Goal: Information Seeking & Learning: Learn about a topic

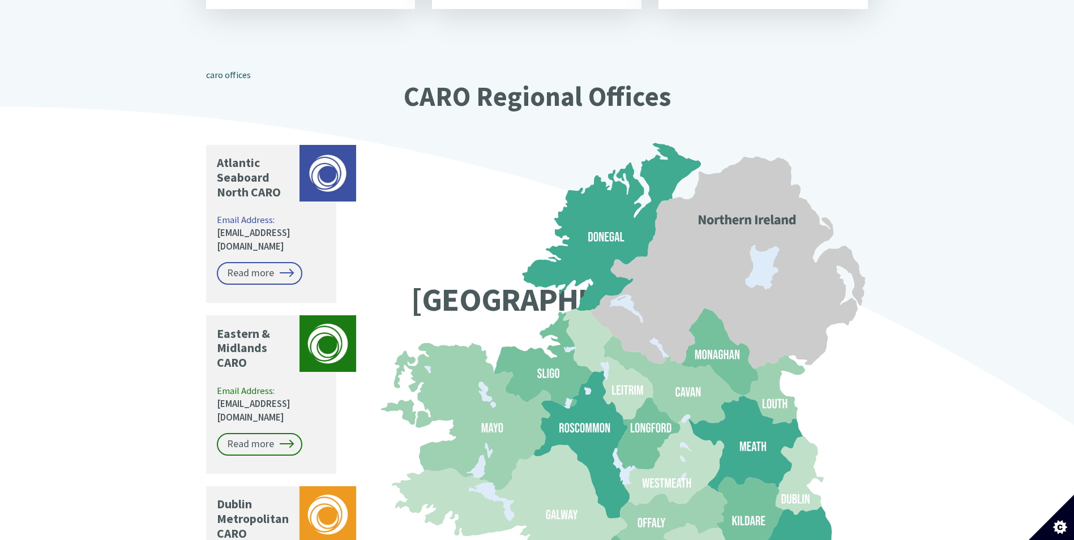
scroll to position [792, 0]
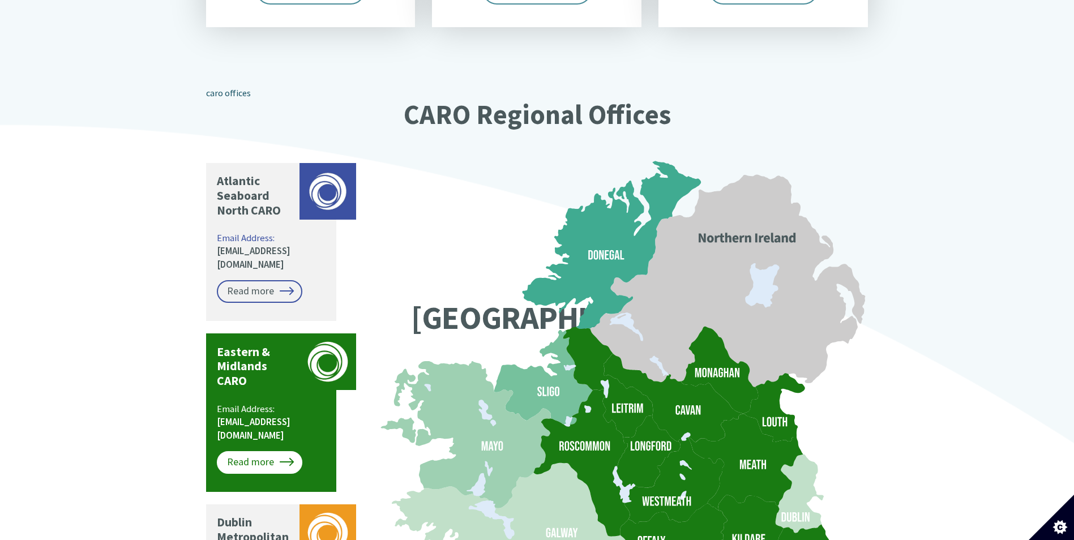
click at [283, 451] on link "Read more" at bounding box center [259, 462] width 85 height 23
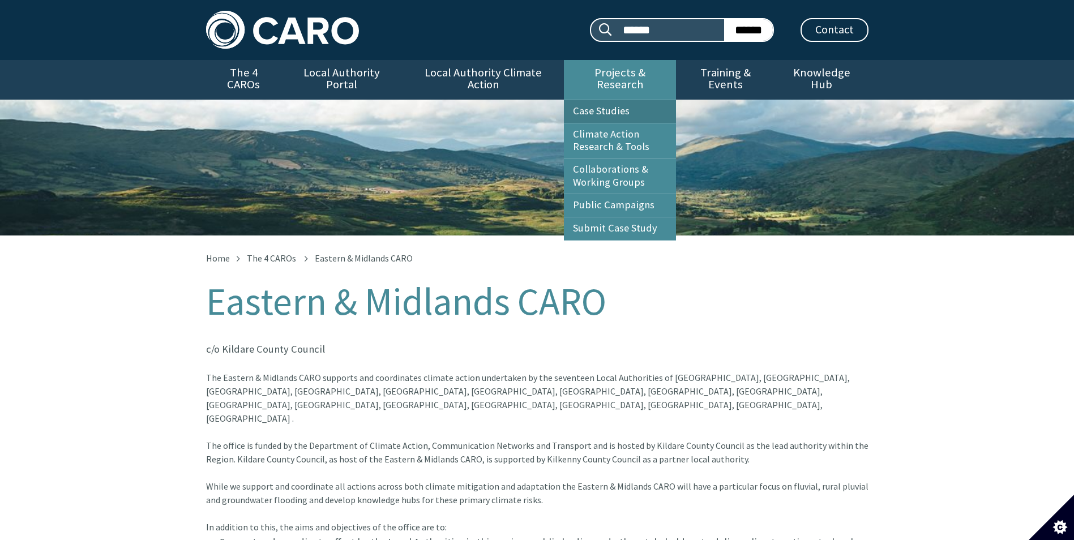
click at [630, 100] on link "Case Studies" at bounding box center [620, 111] width 112 height 23
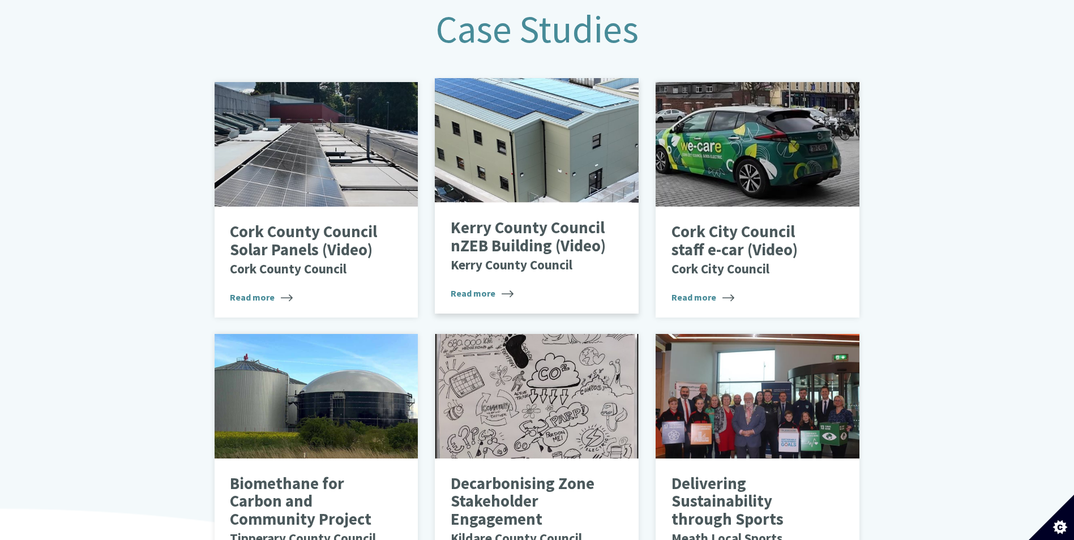
scroll to position [561, 0]
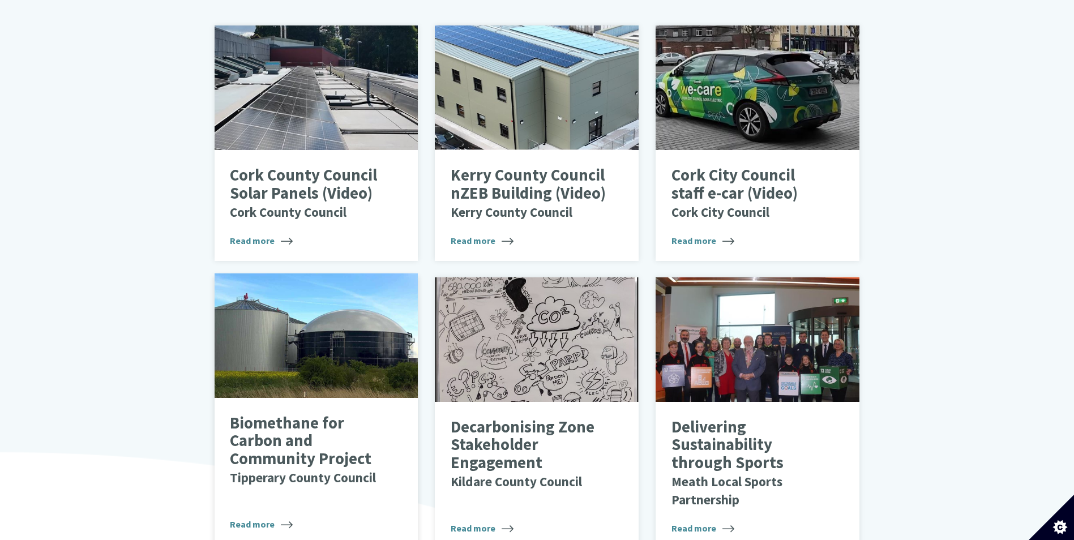
click at [307, 436] on p "Biomethane for Carbon and Community Project Tipperary County Council" at bounding box center [308, 450] width 156 height 72
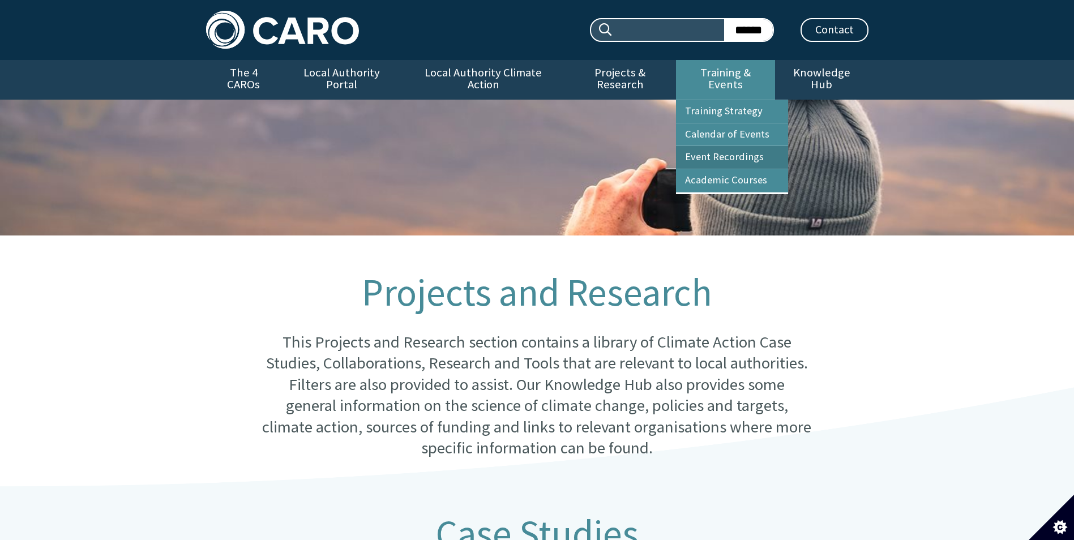
click at [743, 146] on link "Event Recordings" at bounding box center [732, 157] width 112 height 23
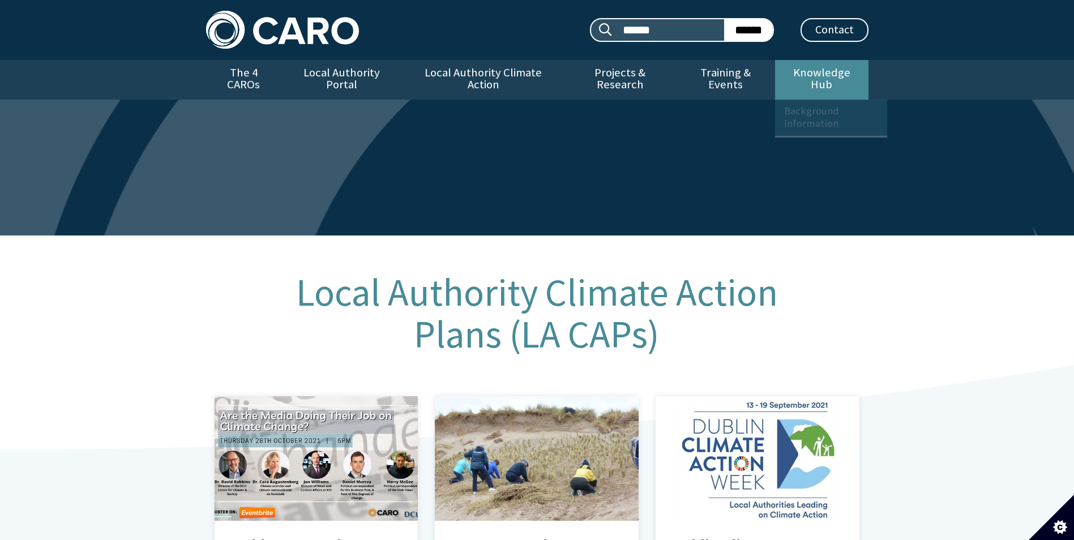
click at [838, 71] on link "Knowledge Hub" at bounding box center [821, 80] width 93 height 40
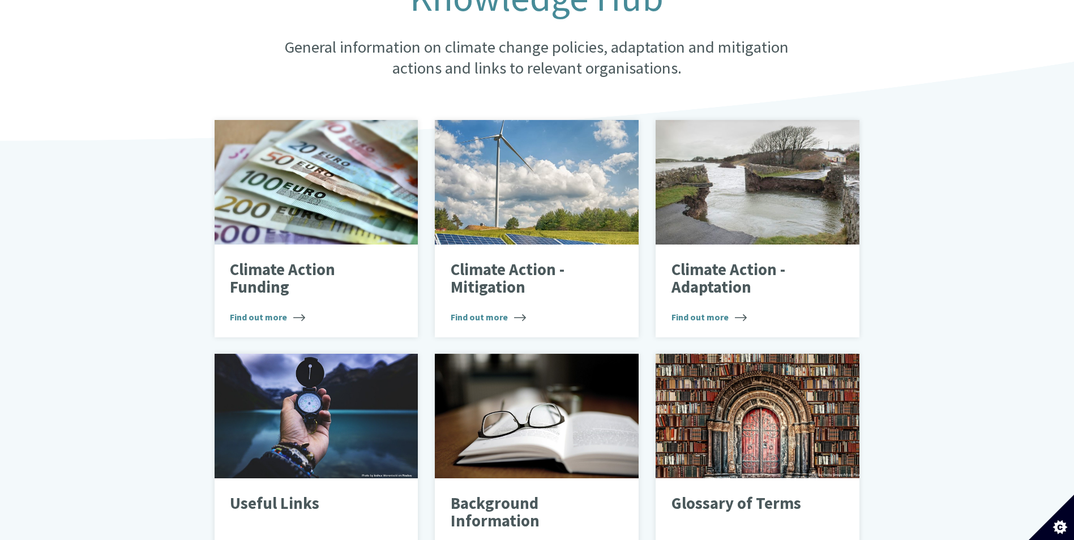
scroll to position [283, 0]
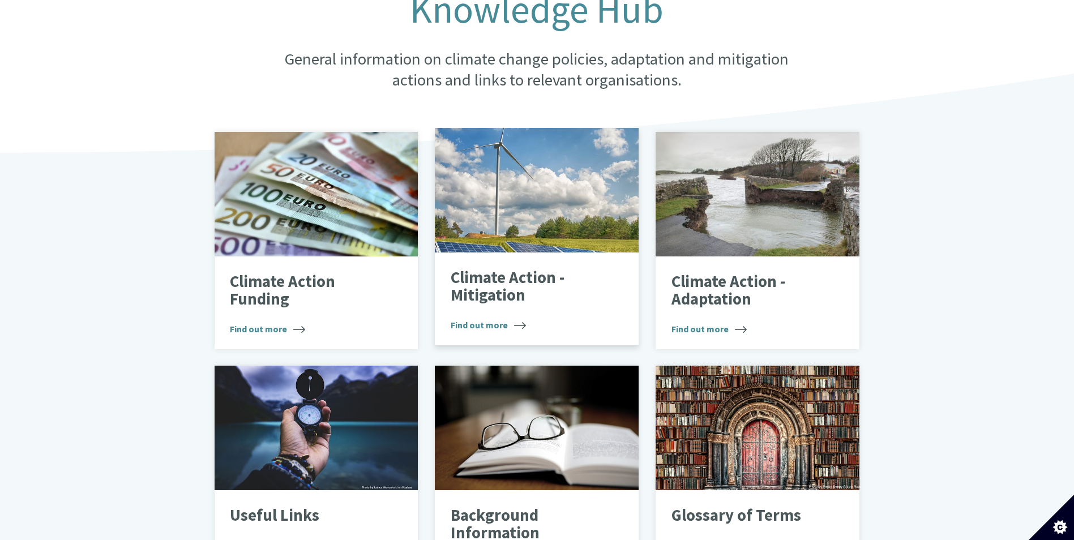
click at [552, 297] on div "Climate Action - Mitigation Find out more" at bounding box center [537, 298] width 204 height 93
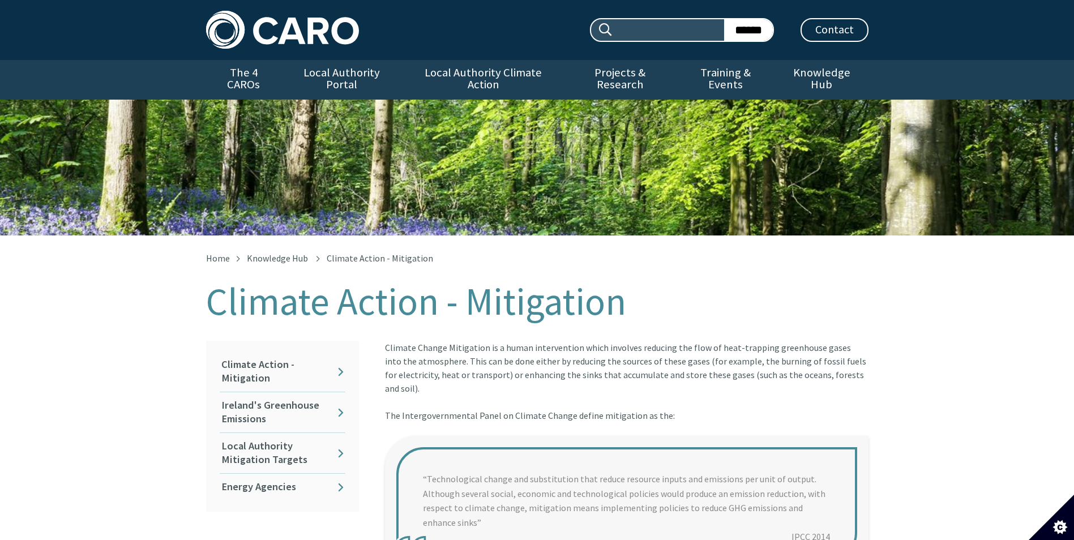
click at [673, 33] on input "Search site:" at bounding box center [668, 30] width 110 height 22
type input "**"
click at [736, 23] on input "******" at bounding box center [748, 30] width 49 height 22
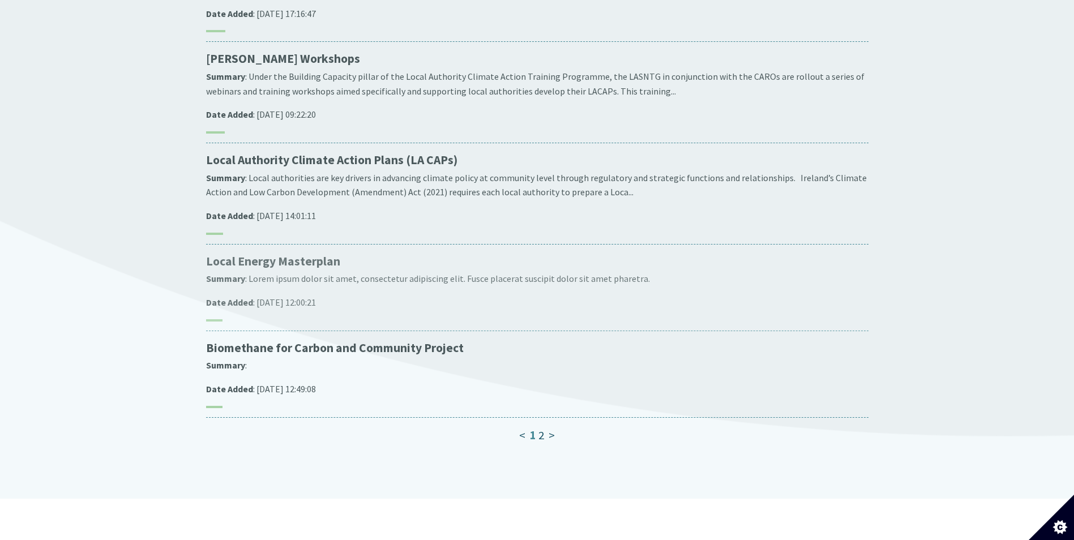
scroll to position [849, 0]
